Goal: Task Accomplishment & Management: Manage account settings

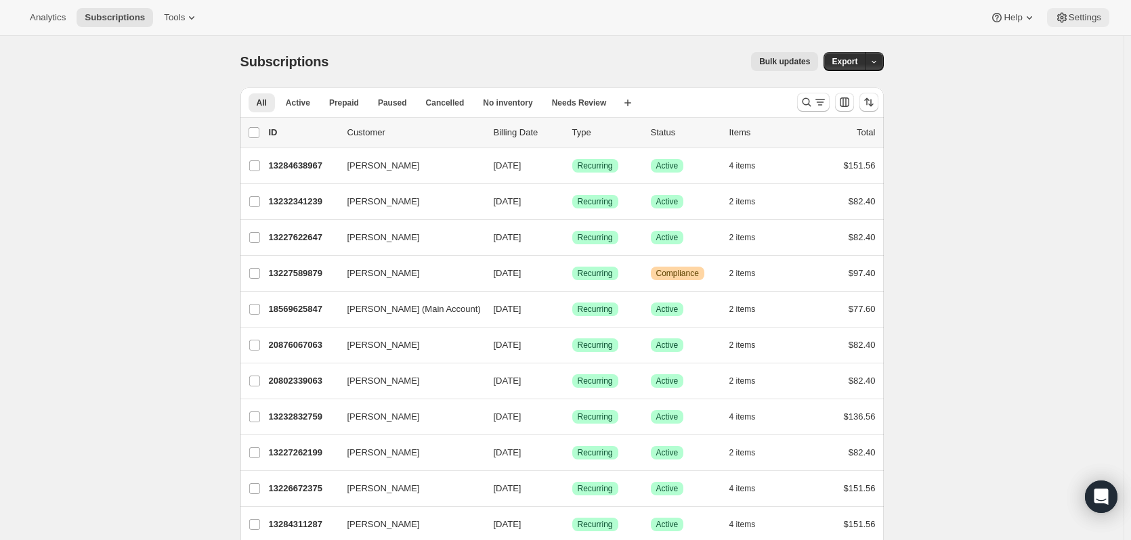
click at [1087, 16] on span "Settings" at bounding box center [1084, 17] width 32 height 11
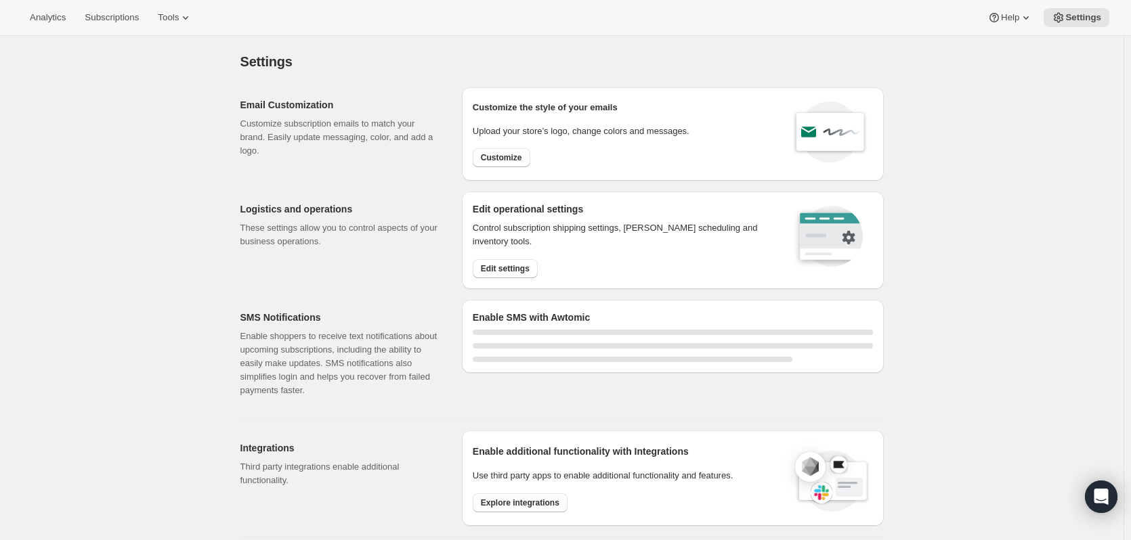
select select "22:00"
select select "09:00"
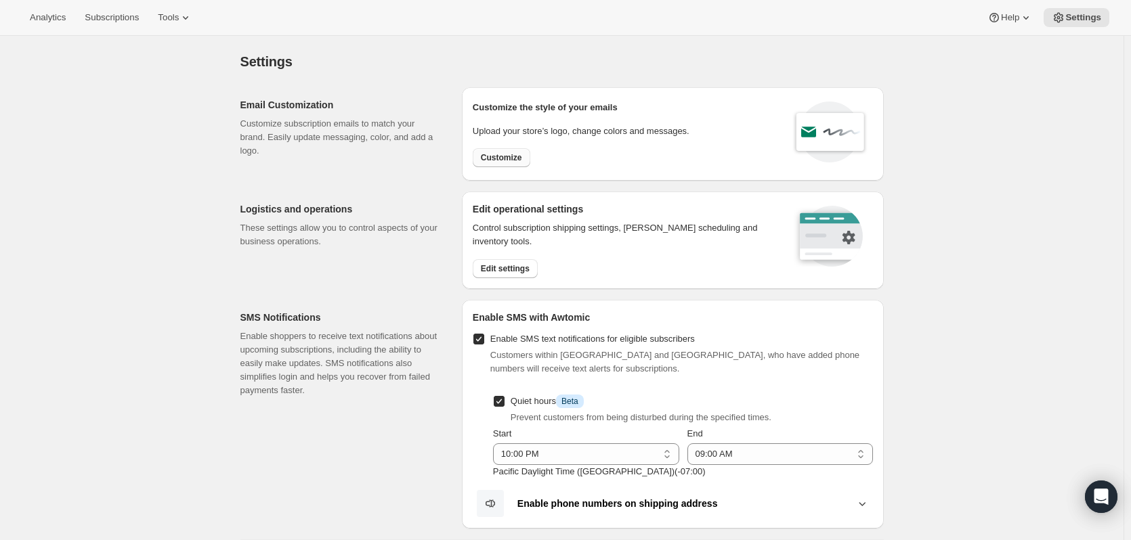
click at [499, 156] on span "Customize" at bounding box center [501, 157] width 41 height 11
select select "subscriptionMessage"
select select "5"
select select "15"
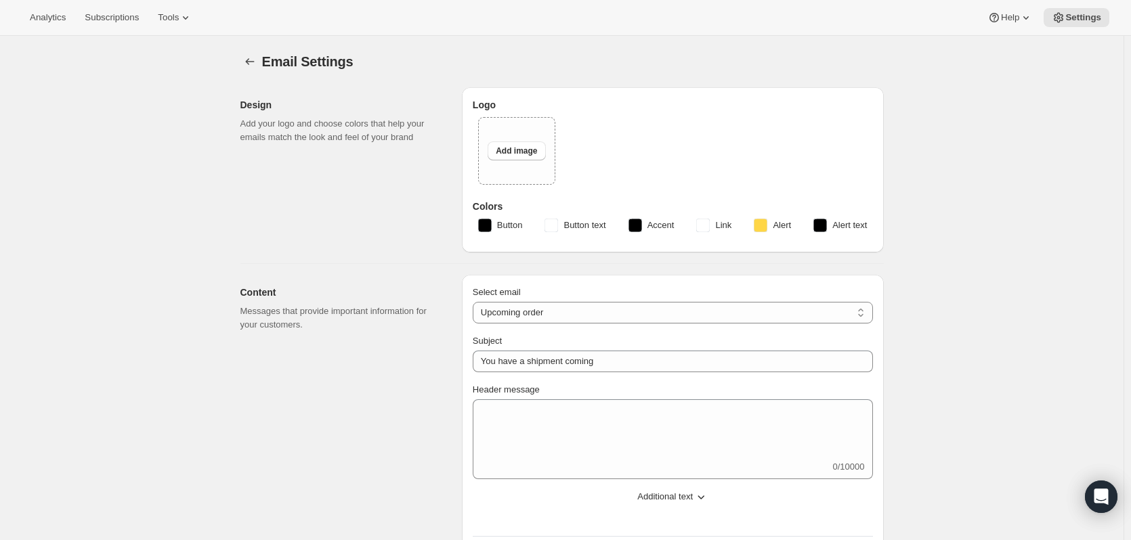
type input "You have a wine club order coming soon"
type input "[PERSON_NAME] Cellars"
checkbox input "false"
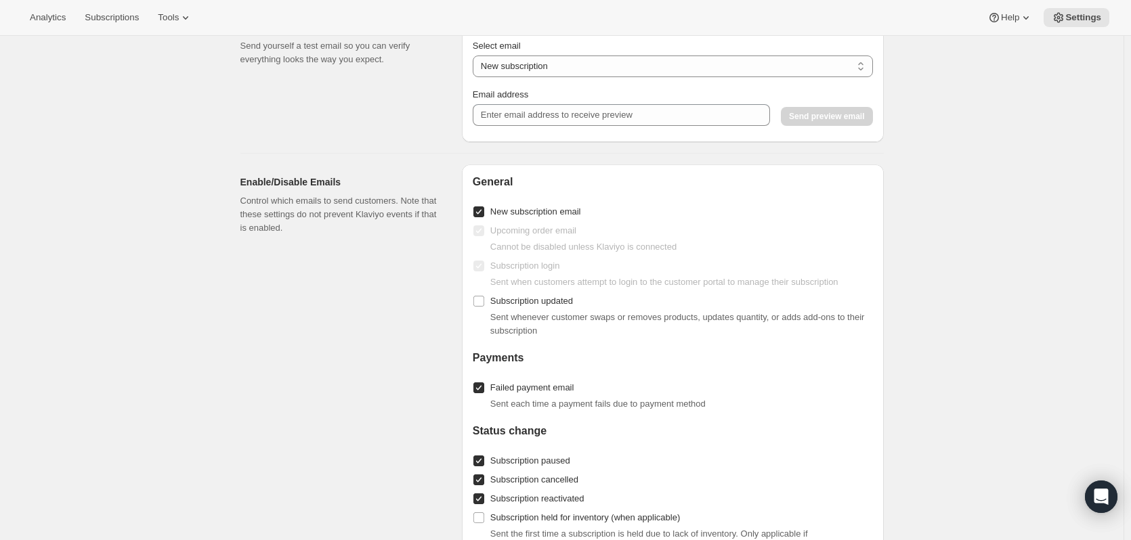
scroll to position [1219, 0]
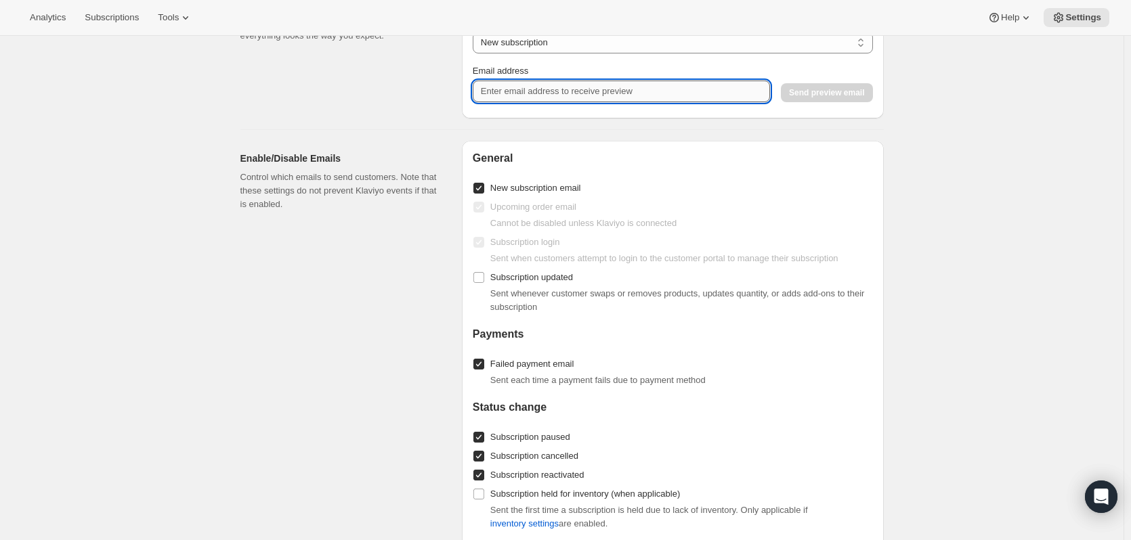
click at [521, 102] on input "Email address" at bounding box center [621, 92] width 297 height 22
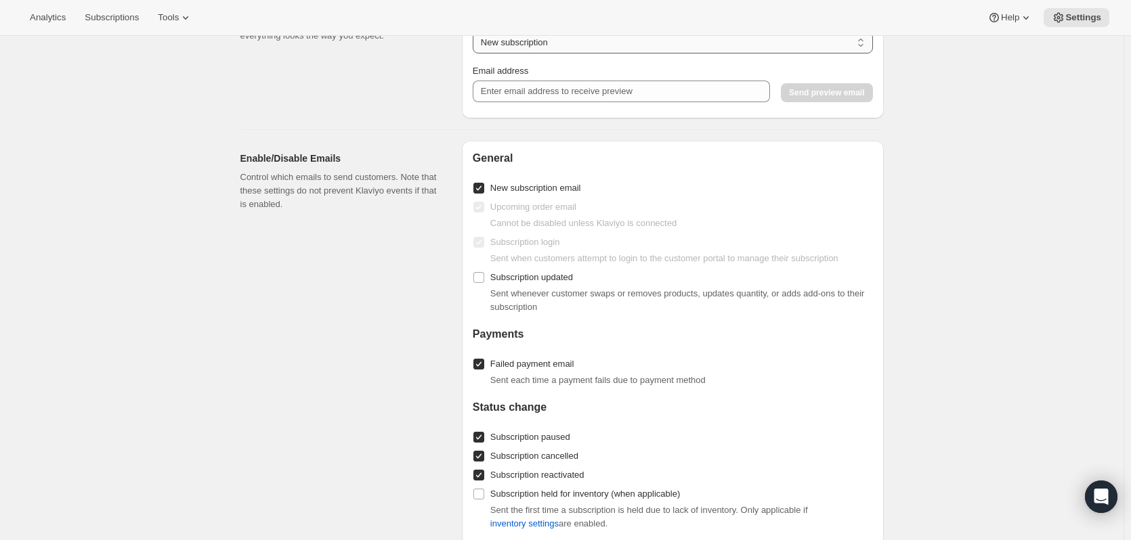
click at [861, 46] on select "New subscription Upcoming order Payment failure Delayed subscription Updated su…" at bounding box center [673, 43] width 400 height 22
select select "upcoming-subscription"
click at [475, 40] on select "New subscription Upcoming order Payment failure Delayed subscription Updated su…" at bounding box center [673, 43] width 400 height 22
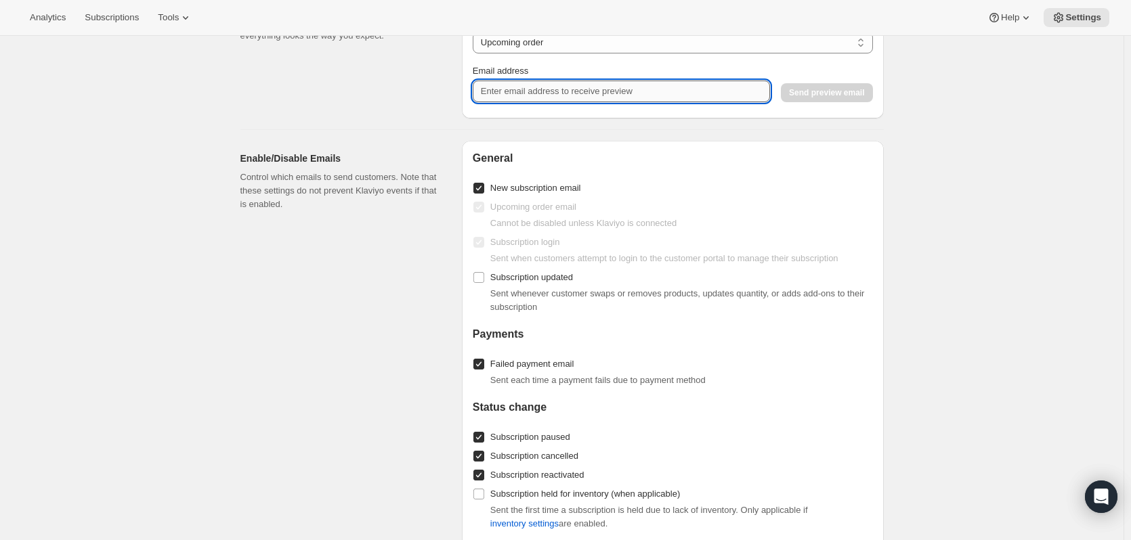
click at [557, 99] on input "Email address" at bounding box center [621, 92] width 297 height 22
type input "[PERSON_NAME][EMAIL_ADDRESS][PERSON_NAME][DOMAIN_NAME]"
click at [845, 98] on span "Send preview email" at bounding box center [826, 92] width 75 height 11
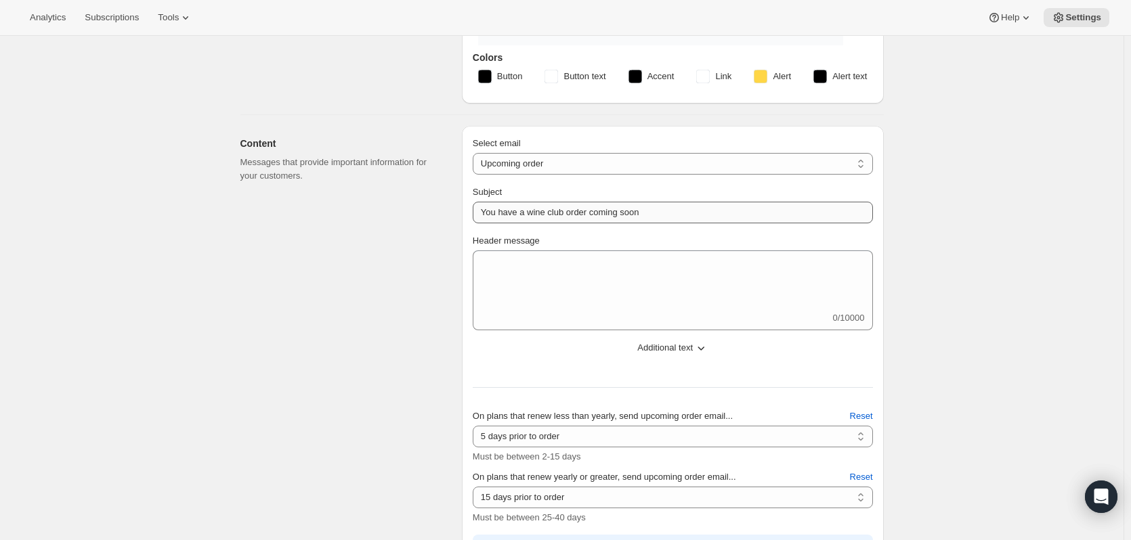
scroll to position [200, 0]
drag, startPoint x: 679, startPoint y: 351, endPoint x: 555, endPoint y: 346, distance: 124.0
click at [679, 351] on span "Additional text" at bounding box center [665, 349] width 56 height 14
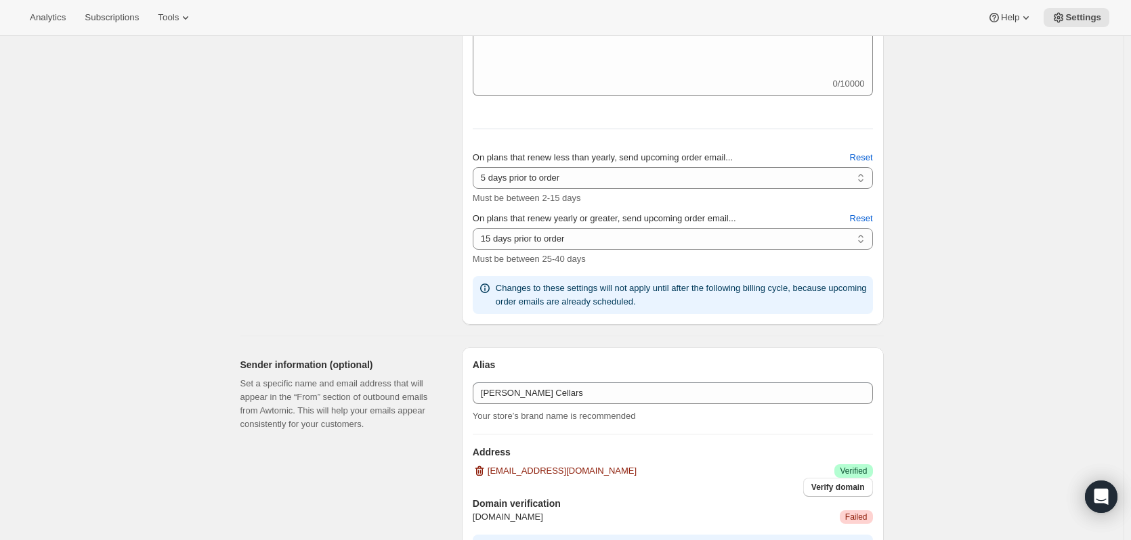
scroll to position [674, 0]
